Goal: Task Accomplishment & Management: Use online tool/utility

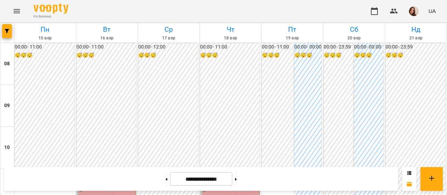
scroll to position [419, 0]
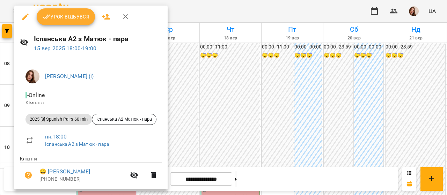
scroll to position [48, 0]
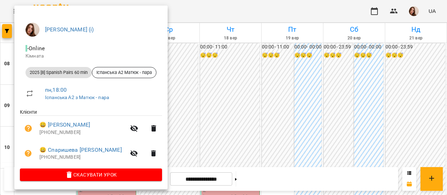
click at [198, 19] on div at bounding box center [223, 97] width 447 height 195
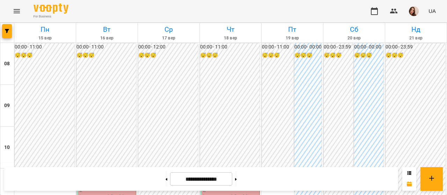
scroll to position [78, 0]
click at [414, 10] on img "button" at bounding box center [414, 11] width 10 height 10
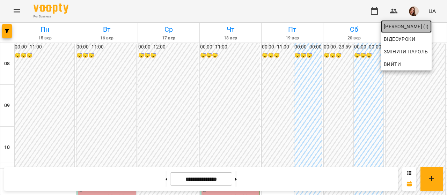
click at [424, 29] on span "[PERSON_NAME] (і)" at bounding box center [406, 26] width 45 height 8
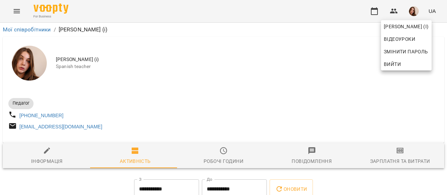
click at [400, 160] on div at bounding box center [223, 97] width 447 height 195
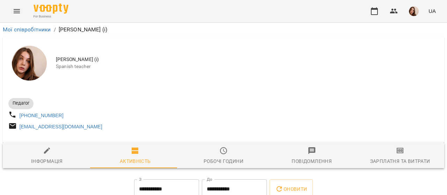
click at [400, 160] on div "Зарплатня та Витрати" at bounding box center [400, 161] width 60 height 8
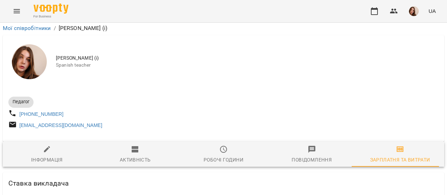
scroll to position [1867, 0]
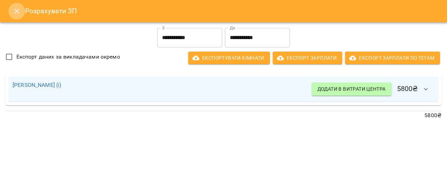
click at [18, 9] on icon "Close" at bounding box center [17, 11] width 8 height 8
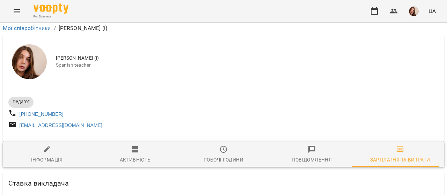
scroll to position [0, 0]
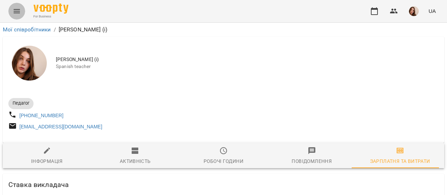
click at [17, 13] on icon "Menu" at bounding box center [17, 11] width 6 height 4
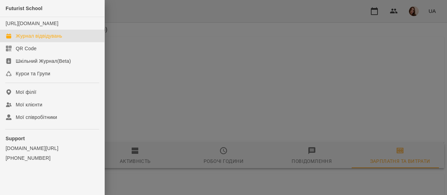
click at [55, 39] on div "Журнал відвідувань" at bounding box center [39, 35] width 46 height 7
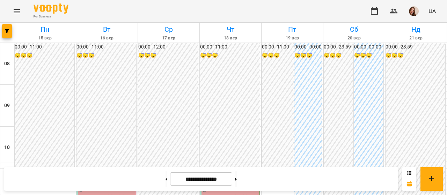
scroll to position [354, 0]
